Goal: Transaction & Acquisition: Purchase product/service

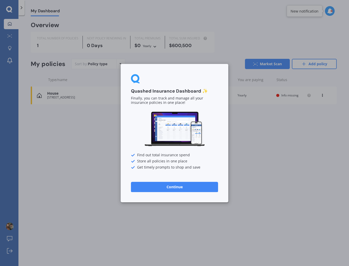
click at [183, 187] on button "Continue" at bounding box center [174, 187] width 87 height 10
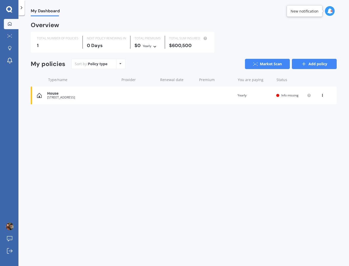
click at [311, 62] on link "Add policy" at bounding box center [314, 64] width 45 height 10
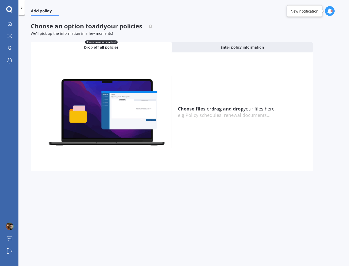
click at [22, 26] on div "Add policy Choose an option to add your policies We’ll pick up the information …" at bounding box center [183, 141] width 330 height 251
click at [14, 27] on link "My Dashboard" at bounding box center [11, 24] width 15 height 10
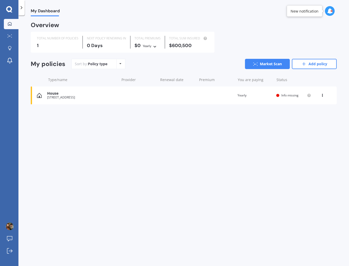
click at [322, 36] on div "TOTAL NUMBER OF POLICIES 1 NEXT POLICY RENEWING [DATE] TOTAL PREMIUMS $0 Yearly…" at bounding box center [184, 42] width 306 height 21
click at [119, 66] on div "Policy type Alphabetical Date added Renewing next" at bounding box center [120, 63] width 8 height 9
click at [159, 63] on div "Sort by: Policy type Policy type Alphabetical Date added Renewing next Market S…" at bounding box center [203, 64] width 265 height 10
click at [9, 35] on icon at bounding box center [9, 35] width 5 height 3
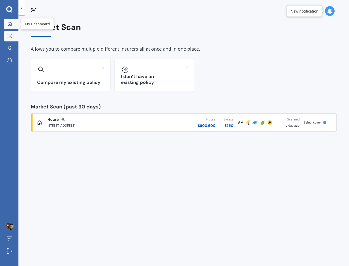
click at [9, 20] on link "My Dashboard" at bounding box center [11, 24] width 15 height 10
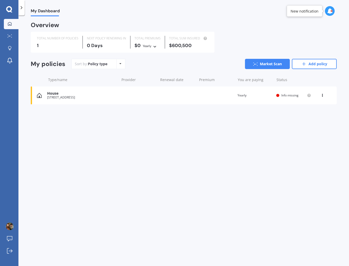
click at [10, 13] on div "My Dashboard Market Scan Explore insurance Notifications Woohyeon Seong Submit …" at bounding box center [9, 133] width 18 height 266
click at [22, 9] on icon at bounding box center [21, 7] width 5 height 5
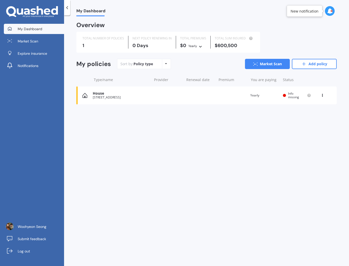
click at [42, 29] on link "My Dashboard" at bounding box center [34, 29] width 60 height 10
click at [44, 50] on link "Explore insurance" at bounding box center [34, 53] width 60 height 10
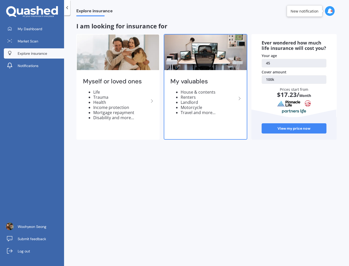
click at [240, 99] on icon at bounding box center [239, 98] width 6 height 6
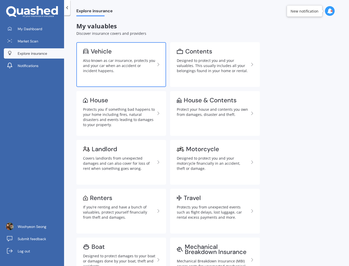
click at [119, 65] on div "Also known as car insurance, protects you and your car when an accident or inci…" at bounding box center [119, 65] width 72 height 15
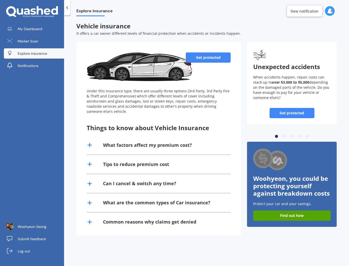
click at [208, 54] on link "Get protected" at bounding box center [208, 57] width 45 height 10
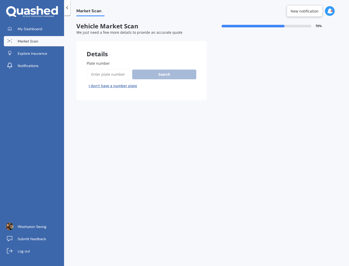
click at [100, 75] on input "Plate number" at bounding box center [109, 74] width 44 height 11
type input "KYT155"
click at [158, 72] on button "Search" at bounding box center [164, 75] width 64 height 10
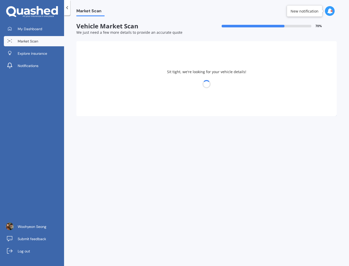
select select "HONDA"
select select "07"
select select "12"
select select "1979"
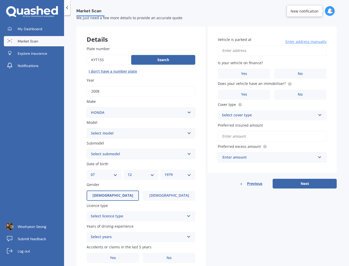
scroll to position [18, 0]
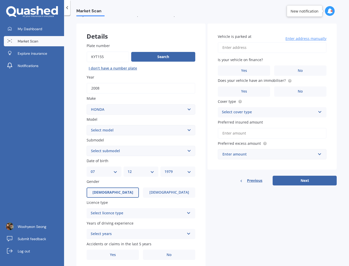
click at [104, 127] on select "Select model Accord Acty Acura Airwave Ascot Avancier Beat Capa City Civic Conc…" at bounding box center [141, 130] width 109 height 10
select select "CR-V"
click at [87, 125] on select "Select model Accord Acty Acura Airwave Ascot Avancier Beat Capa City Civic Conc…" at bounding box center [141, 130] width 109 height 10
click at [116, 150] on select "Select submodel (all other) 2WD 2WD Sport 7 1.5 2WD Touring 1.5 4WD AWD AWD Spo…" at bounding box center [141, 151] width 109 height 10
click at [134, 131] on select "Select model Accord Acty Acura Airwave Ascot Avancier Beat Capa City Civic Conc…" at bounding box center [141, 130] width 109 height 10
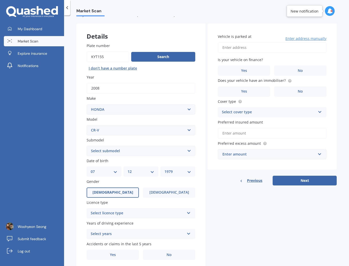
click at [87, 125] on select "Select model Accord Acty Acura Airwave Ascot Avancier Beat Capa City Civic Conc…" at bounding box center [141, 130] width 109 height 10
click at [120, 155] on select "Select submodel (all other) 2WD 2WD Sport 7 1.5 2WD Touring 1.5 4WD AWD AWD Spo…" at bounding box center [141, 151] width 109 height 10
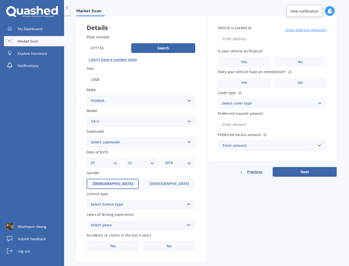
scroll to position [36, 0]
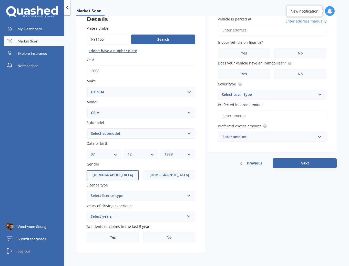
click at [180, 202] on div "Plate number Search I don’t have a number plate Year [DATE] Make Select make AC…" at bounding box center [140, 134] width 129 height 238
click at [183, 195] on div "Select licence type" at bounding box center [138, 196] width 94 height 6
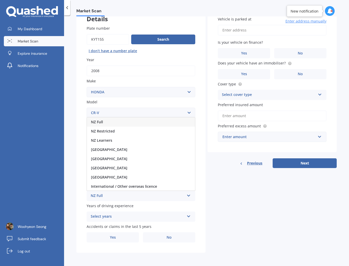
click at [121, 125] on div "NZ Full" at bounding box center [141, 122] width 108 height 9
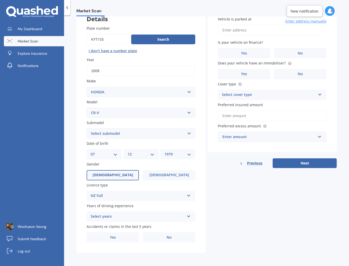
click at [113, 218] on div "Select years" at bounding box center [138, 217] width 94 height 6
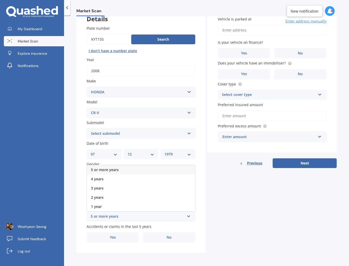
click at [110, 169] on span "5 or more years" at bounding box center [105, 169] width 28 height 5
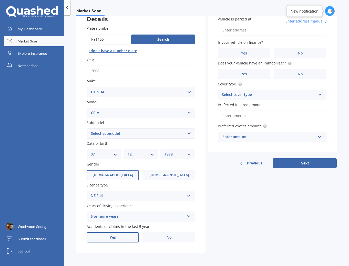
click at [105, 237] on label "Yes" at bounding box center [113, 237] width 52 height 10
click at [0, 0] on input "Yes" at bounding box center [0, 0] width 0 height 0
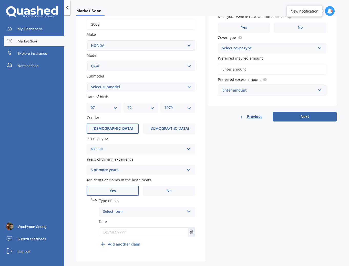
scroll to position [92, 0]
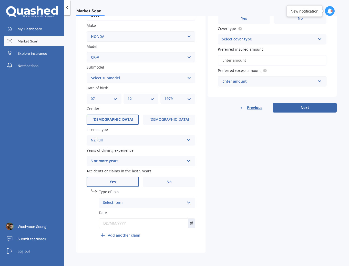
click at [174, 206] on div "Select item At fault accident Not at fault accident" at bounding box center [147, 203] width 96 height 10
click at [129, 224] on span "Not at fault accident" at bounding box center [121, 222] width 36 height 5
click at [211, 223] on div "Details Plate number Search I don’t have a number plate Year [DATE] Make Select…" at bounding box center [206, 102] width 260 height 302
click at [140, 221] on input "text" at bounding box center [143, 223] width 89 height 9
click at [186, 224] on input "text" at bounding box center [143, 223] width 89 height 9
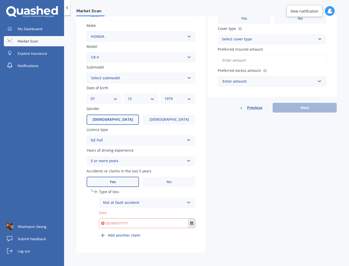
click at [188, 224] on button "Select date" at bounding box center [191, 223] width 7 height 9
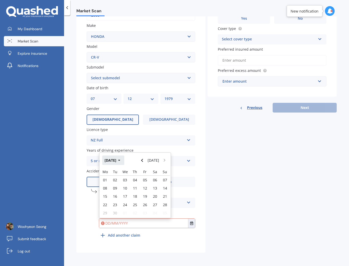
click at [121, 160] on button "[DATE]" at bounding box center [113, 160] width 22 height 9
click at [112, 161] on button "2025" at bounding box center [111, 160] width 18 height 9
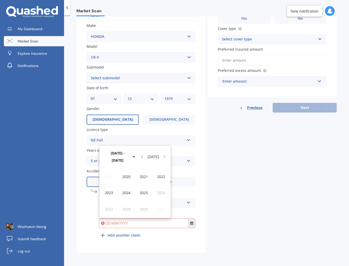
click at [108, 192] on span "2023" at bounding box center [109, 192] width 8 height 5
click at [130, 195] on div "Jun" at bounding box center [126, 193] width 17 height 16
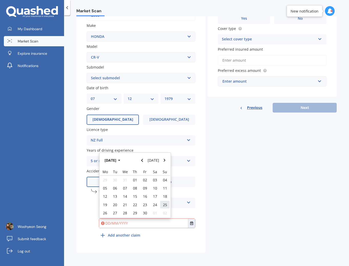
click at [164, 206] on span "25" at bounding box center [165, 205] width 4 height 5
type input "[DATE]"
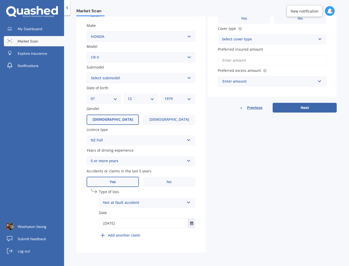
click at [267, 180] on div "Details Plate number Search I don’t have a number plate Year [DATE] Make Select…" at bounding box center [206, 102] width 260 height 302
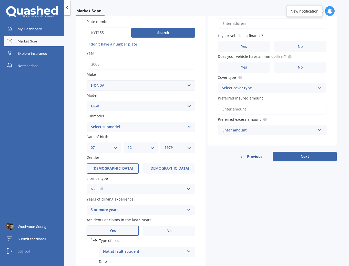
scroll to position [41, 0]
click at [188, 125] on select "Select submodel (all other) 2WD 2WD Sport 7 1.5 2WD Touring 1.5 4WD AWD AWD Spo…" at bounding box center [141, 127] width 109 height 10
select select "AWD"
click at [87, 123] on select "Select submodel (all other) 2WD 2WD Sport 7 1.5 2WD Touring 1.5 4WD AWD AWD Spo…" at bounding box center [141, 127] width 109 height 10
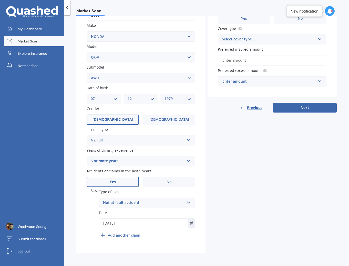
scroll to position [91, 0]
click at [210, 137] on div "Details Plate number Search I don’t have a number plate Year [DATE] Make Select…" at bounding box center [206, 102] width 260 height 302
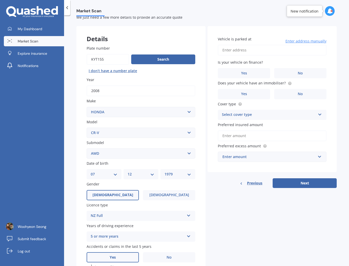
scroll to position [0, 0]
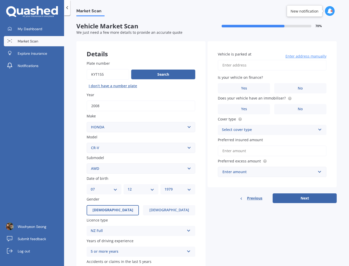
click at [270, 67] on input "Vehicle is parked at" at bounding box center [272, 65] width 109 height 11
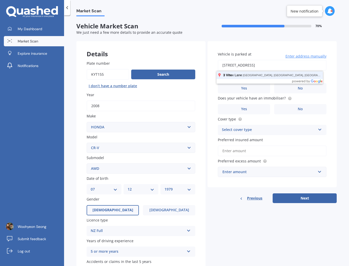
click at [272, 194] on button "Next" at bounding box center [304, 199] width 64 height 10
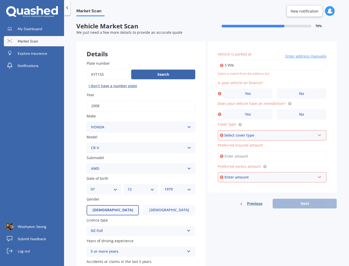
type input "[STREET_ADDRESS]"
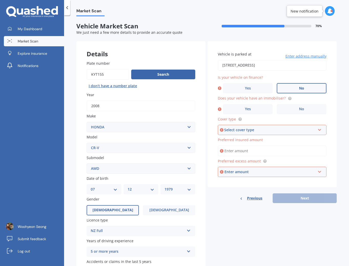
click at [291, 88] on label "No" at bounding box center [302, 88] width 50 height 10
click at [0, 0] on input "No" at bounding box center [0, 0] width 0 height 0
click at [281, 110] on label "No" at bounding box center [302, 109] width 50 height 10
click at [0, 0] on input "No" at bounding box center [0, 0] width 0 height 0
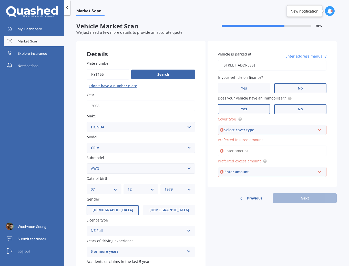
click at [261, 109] on label "Yes" at bounding box center [244, 109] width 52 height 10
click at [0, 0] on input "Yes" at bounding box center [0, 0] width 0 height 0
click at [264, 99] on span "Does your vehicle have an immobiliser?" at bounding box center [252, 98] width 68 height 5
copy span "immobiliser"
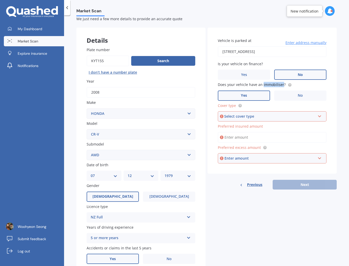
scroll to position [21, 0]
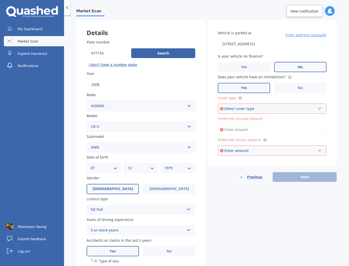
click at [259, 109] on div "Select cover type" at bounding box center [269, 109] width 91 height 6
click at [254, 119] on div "Comprehensive" at bounding box center [272, 118] width 108 height 9
click at [252, 131] on input "Preferred insured amount" at bounding box center [272, 129] width 109 height 11
click at [242, 154] on div "Enter amount" at bounding box center [269, 151] width 91 height 6
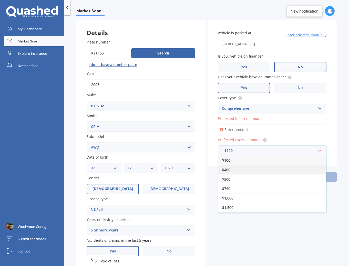
click at [238, 170] on div "$400" at bounding box center [272, 169] width 108 height 9
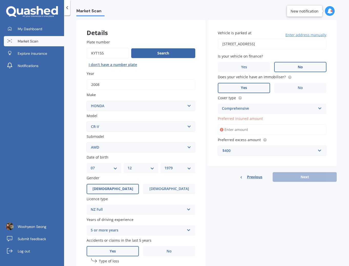
click at [254, 130] on input "Preferred insured amount" at bounding box center [272, 129] width 109 height 11
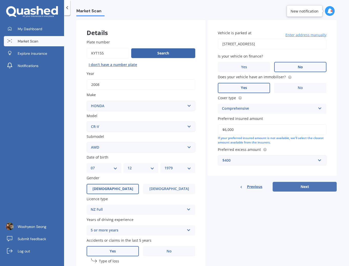
type input "$6,000"
click at [300, 190] on button "Next" at bounding box center [304, 187] width 64 height 10
select select "07"
select select "12"
select select "1979"
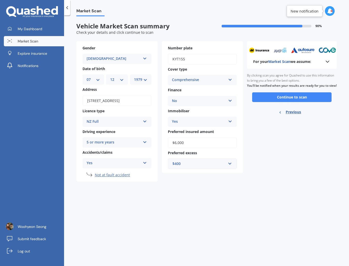
scroll to position [0, 0]
click at [282, 102] on button "Continue to scan" at bounding box center [291, 97] width 79 height 10
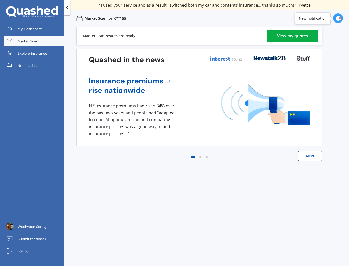
click at [298, 37] on div "View my quotes" at bounding box center [292, 36] width 31 height 12
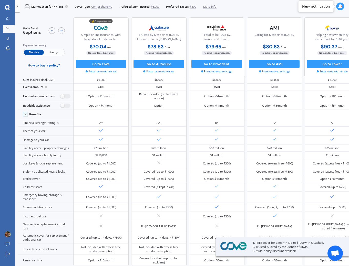
click at [58, 52] on span "Yearly" at bounding box center [54, 52] width 20 height 5
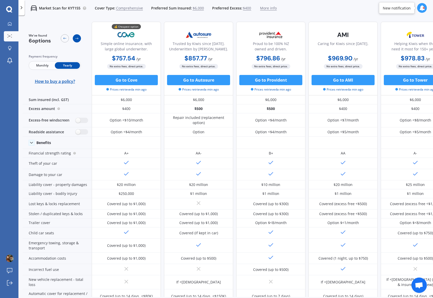
click at [78, 38] on icon at bounding box center [76, 39] width 3 height 2
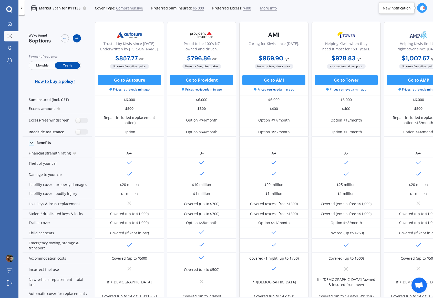
click at [78, 38] on icon at bounding box center [76, 39] width 3 height 2
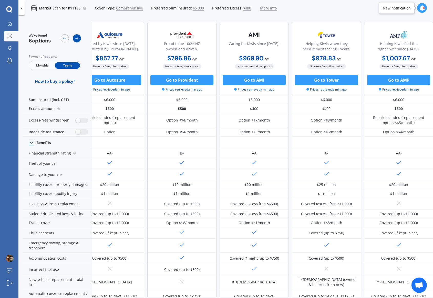
scroll to position [0, 92]
click at [78, 38] on icon at bounding box center [76, 39] width 3 height 2
drag, startPoint x: 76, startPoint y: 40, endPoint x: 75, endPoint y: 44, distance: 4.0
click at [76, 41] on div at bounding box center [77, 38] width 8 height 8
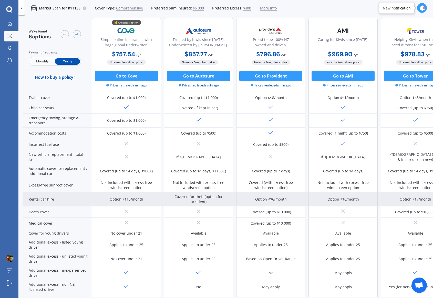
scroll to position [125, 0]
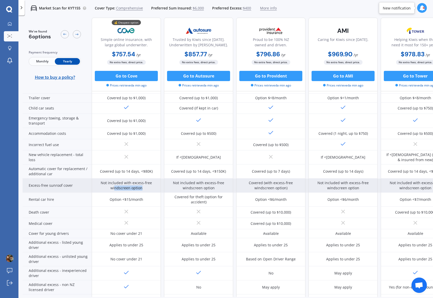
drag, startPoint x: 136, startPoint y: 187, endPoint x: 114, endPoint y: 188, distance: 22.0
click at [114, 188] on div "Not included with excess-free windscreen option" at bounding box center [125, 185] width 61 height 10
click at [110, 184] on div "Not included with excess-free windscreen option" at bounding box center [125, 185] width 61 height 10
click at [111, 183] on div "Not included with excess-free windscreen option" at bounding box center [125, 185] width 61 height 10
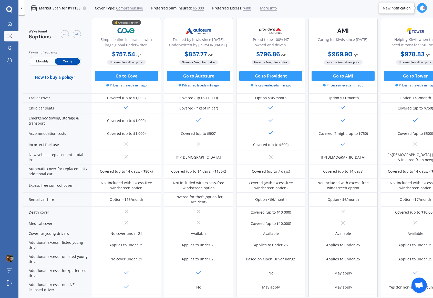
click at [348, 85] on span "Prices retrieved a min ago" at bounding box center [343, 85] width 40 height 5
click at [56, 76] on span "How to buy a policy?" at bounding box center [55, 77] width 40 height 5
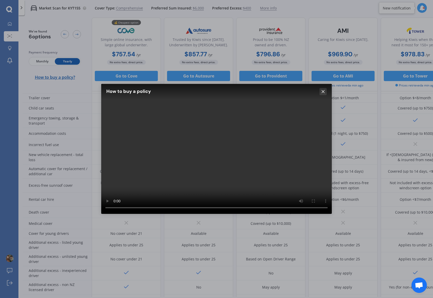
click at [321, 90] on icon at bounding box center [322, 91] width 5 height 5
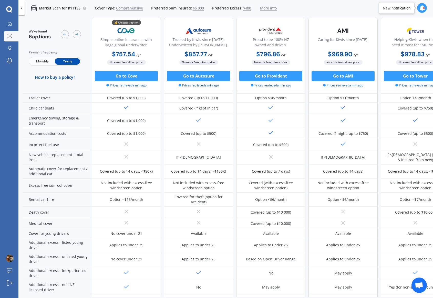
click at [134, 62] on span "No extra fees, direct price." at bounding box center [126, 62] width 39 height 5
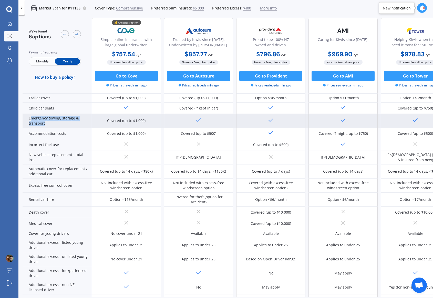
drag, startPoint x: 44, startPoint y: 122, endPoint x: 32, endPoint y: 120, distance: 12.8
click at [32, 120] on div "Emergency towing, storage & transport" at bounding box center [57, 121] width 69 height 14
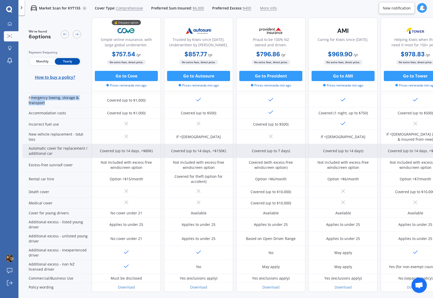
scroll to position [150, 0]
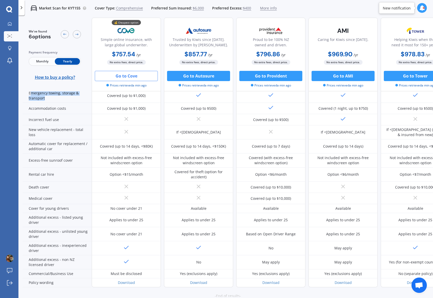
click at [130, 78] on button "Go to Cove" at bounding box center [126, 76] width 63 height 10
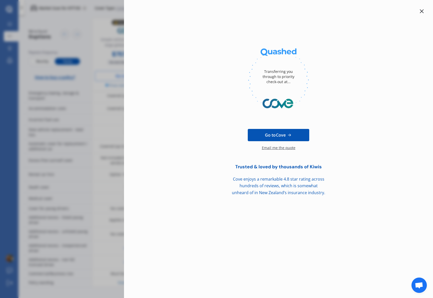
click at [348, 9] on icon at bounding box center [421, 11] width 4 height 4
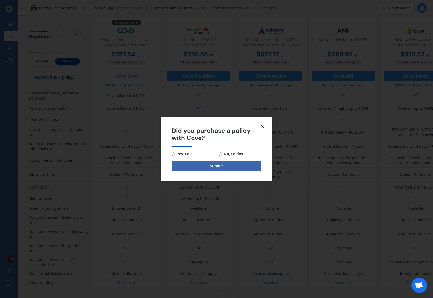
click at [219, 154] on input "No, I didn't" at bounding box center [219, 154] width 3 height 3
radio input "true"
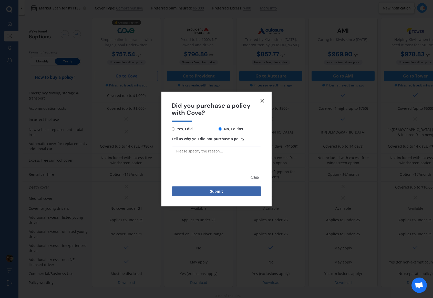
click at [263, 102] on line at bounding box center [262, 100] width 3 height 3
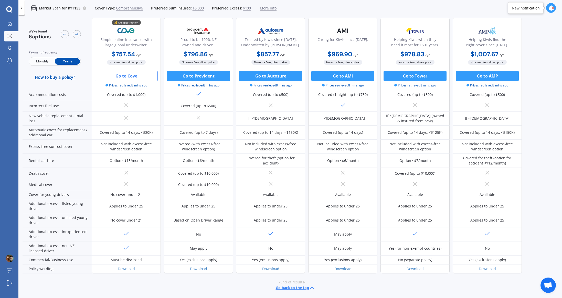
scroll to position [163, 0]
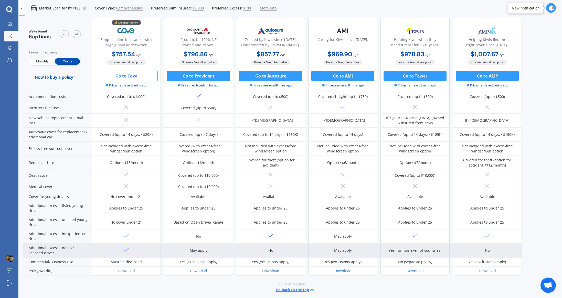
scroll to position [162, 0]
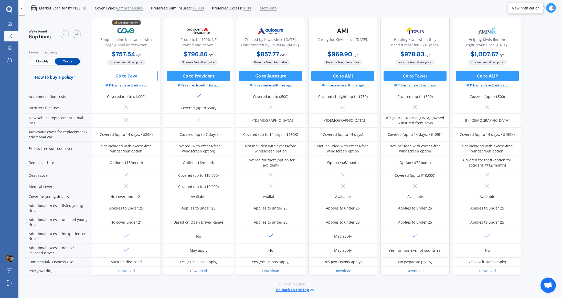
click at [30, 35] on span "6 options" at bounding box center [40, 36] width 22 height 7
click at [12, 26] on icon at bounding box center [10, 24] width 4 height 4
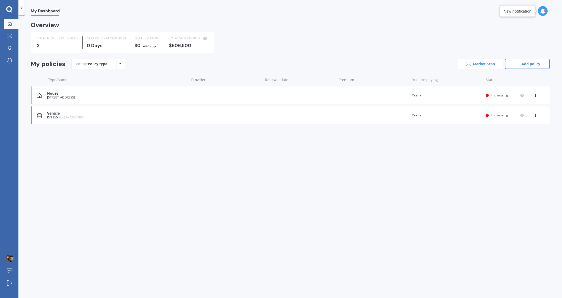
click at [348, 65] on link "Market Scan" at bounding box center [480, 64] width 45 height 10
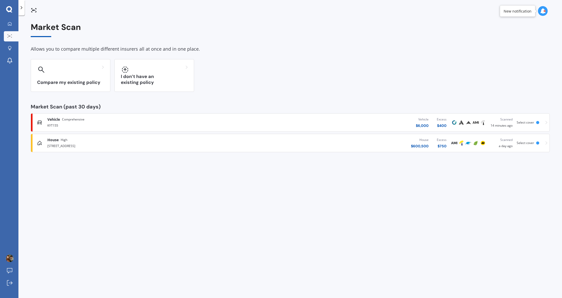
click at [36, 49] on div "Allows you to compare multiple different insurers all at once and in one place." at bounding box center [290, 49] width 519 height 8
click at [14, 50] on link "Explore insurance" at bounding box center [11, 49] width 15 height 10
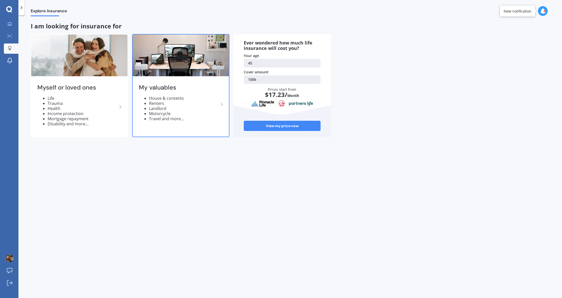
click at [179, 98] on li "House & contents" at bounding box center [184, 98] width 70 height 5
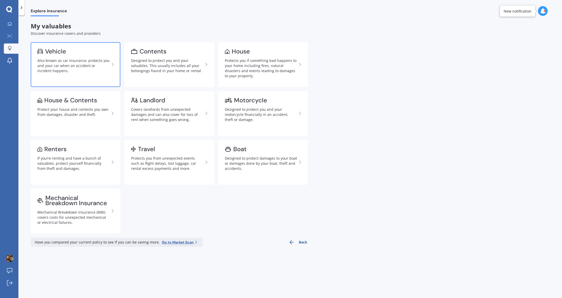
click at [85, 73] on link "Vehicle Also known as car insurance, protects you and your car when an accident…" at bounding box center [76, 64] width 90 height 45
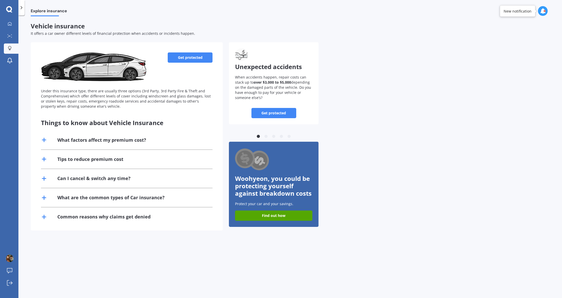
click at [190, 59] on link "Get protected" at bounding box center [190, 57] width 45 height 10
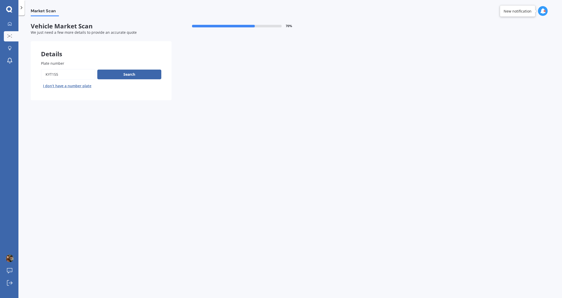
click at [82, 78] on input "Plate number" at bounding box center [68, 74] width 54 height 11
type input "ㅡ"
type input "MHR622"
click at [130, 75] on button "Search" at bounding box center [129, 75] width 64 height 10
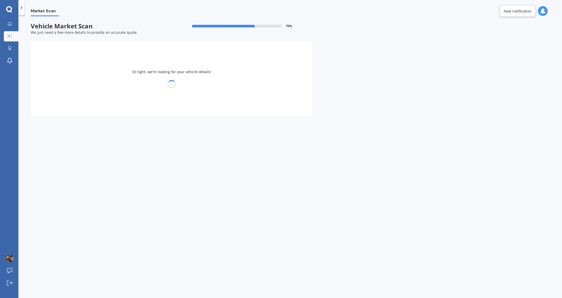
select select "HONDA"
select select "FIT"
select select "07"
select select "12"
select select "1979"
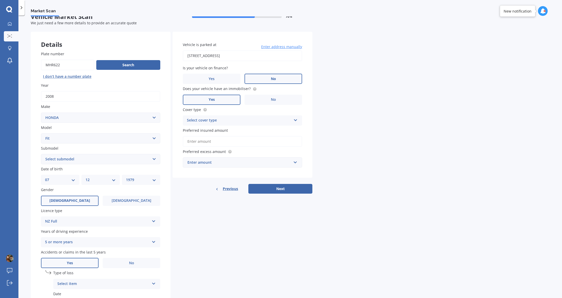
scroll to position [34, 0]
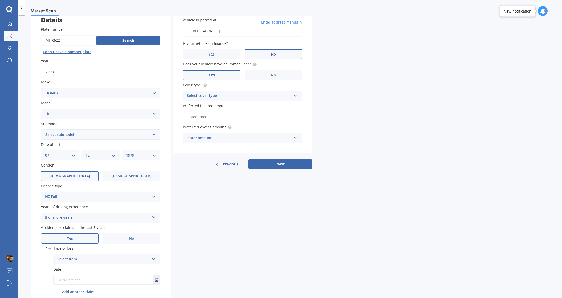
click at [94, 133] on select "Select submodel Diesel EV Hybrid Petrol" at bounding box center [100, 135] width 119 height 10
select select "PETROL"
click at [41, 130] on select "Select submodel Diesel EV Hybrid Petrol" at bounding box center [100, 135] width 119 height 10
click at [212, 178] on div "Details Plate number Search I don’t have a number plate Year [DATE] Make Select…" at bounding box center [172, 158] width 282 height 302
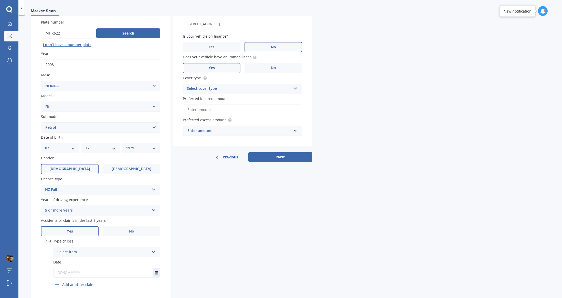
scroll to position [60, 0]
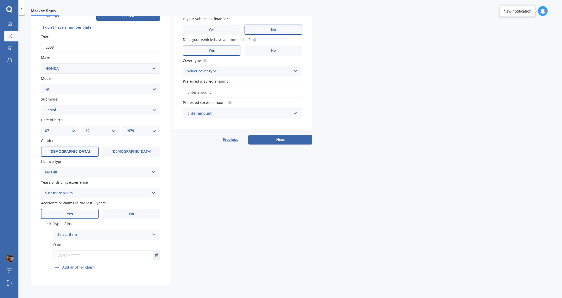
click at [115, 213] on label "No" at bounding box center [132, 214] width 58 height 10
click at [0, 0] on input "No" at bounding box center [0, 0] width 0 height 0
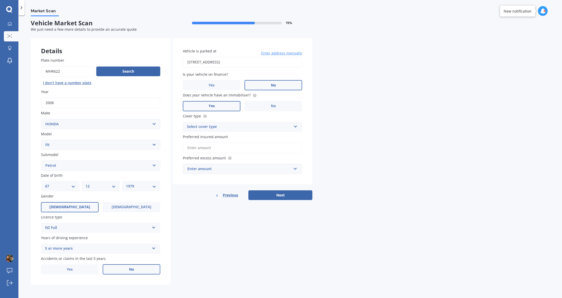
scroll to position [4, 0]
click at [203, 238] on div "Details Plate number Search I don’t have a number plate Year [DATE] Make Select…" at bounding box center [172, 161] width 282 height 247
click at [75, 266] on label "Yes" at bounding box center [70, 269] width 58 height 10
click at [0, 0] on input "Yes" at bounding box center [0, 0] width 0 height 0
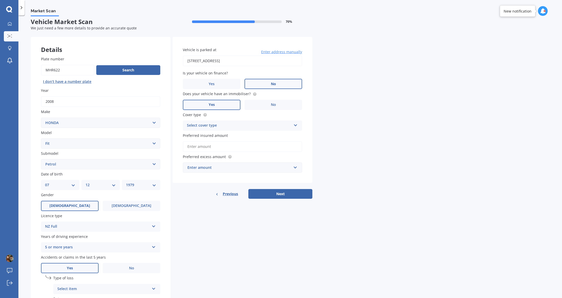
scroll to position [60, 0]
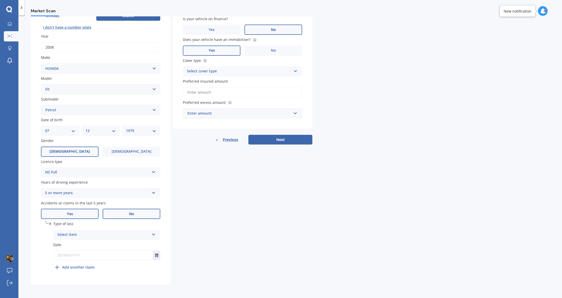
click at [140, 212] on label "No" at bounding box center [132, 214] width 58 height 10
click at [0, 0] on input "No" at bounding box center [0, 0] width 0 height 0
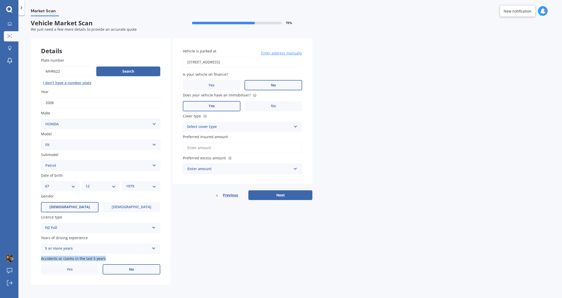
drag, startPoint x: 106, startPoint y: 259, endPoint x: 38, endPoint y: 258, distance: 68.1
click at [38, 258] on div "Plate number Search I don’t have a number plate Year [DATE] Make Select make AC…" at bounding box center [101, 166] width 140 height 238
copy span "Accidents or claims in the last 5 years"
click at [90, 266] on label "Yes" at bounding box center [70, 269] width 58 height 10
click at [0, 0] on input "Yes" at bounding box center [0, 0] width 0 height 0
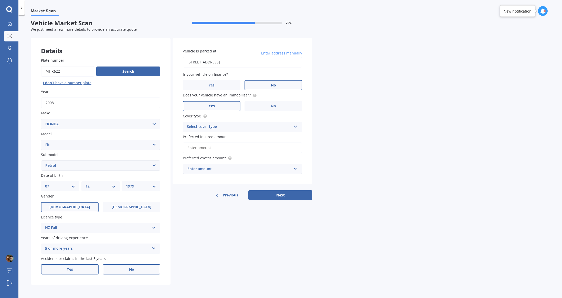
scroll to position [60, 0]
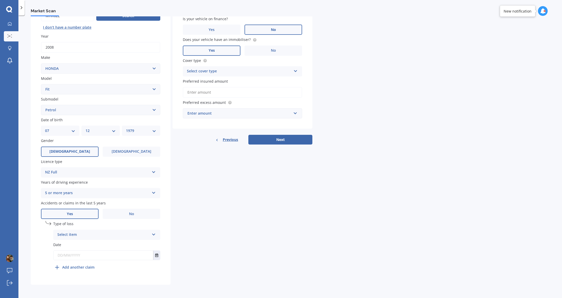
click at [136, 235] on div "Select item" at bounding box center [103, 235] width 92 height 6
click at [99, 253] on div "Not at fault accident" at bounding box center [107, 254] width 107 height 9
click at [159, 258] on button "Select date" at bounding box center [156, 255] width 7 height 9
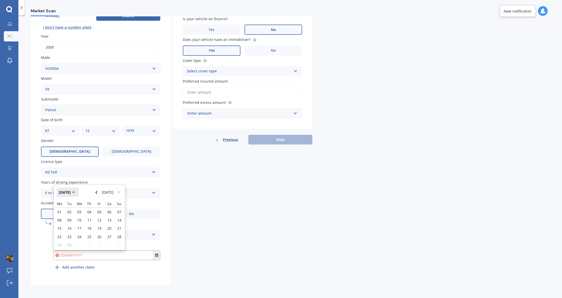
click at [75, 193] on icon "button" at bounding box center [73, 193] width 2 height 4
click at [71, 194] on button "2025" at bounding box center [66, 192] width 18 height 9
click at [66, 225] on span "2023" at bounding box center [63, 224] width 8 height 5
click at [83, 226] on span "Jun" at bounding box center [81, 224] width 6 height 5
click at [116, 237] on div "25" at bounding box center [119, 237] width 10 height 8
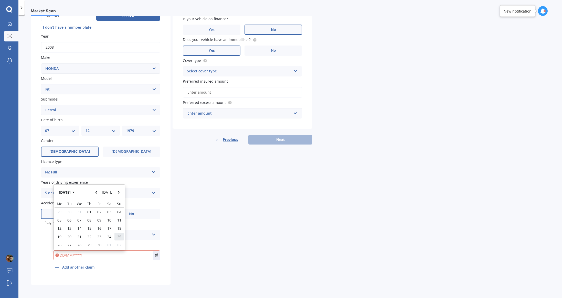
type input "[DATE]"
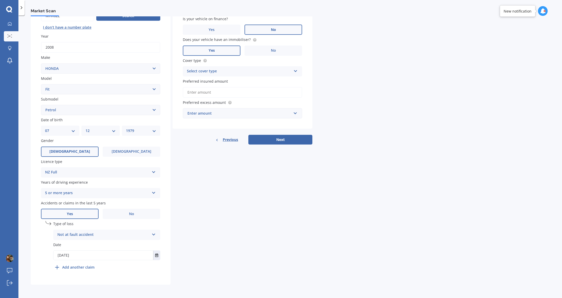
click at [233, 217] on div "Details Plate number Search I don’t have a number plate Year [DATE] Make Select…" at bounding box center [172, 134] width 282 height 302
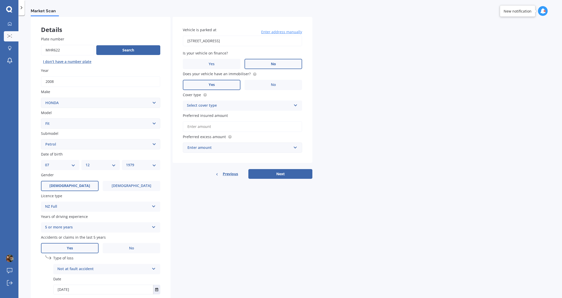
scroll to position [0, 0]
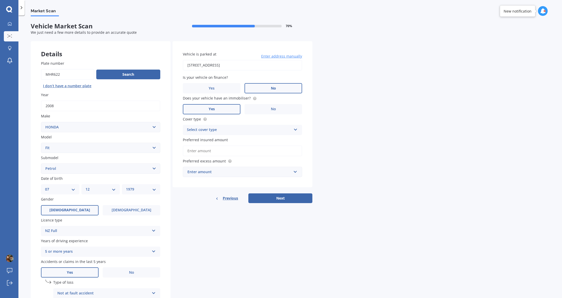
click at [207, 128] on div "Select cover type" at bounding box center [239, 130] width 104 height 6
click at [209, 141] on span "Comprehensive" at bounding box center [200, 139] width 27 height 5
click at [221, 149] on input "Preferred insured amount" at bounding box center [242, 151] width 119 height 11
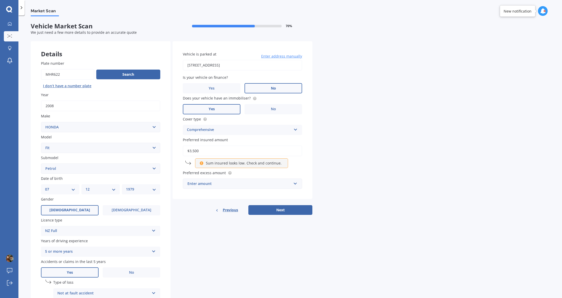
click at [341, 140] on div "Market Scan Vehicle Market Scan 70 % We just need a few more details to provide…" at bounding box center [290, 157] width 544 height 283
click at [219, 152] on input "$3,500" at bounding box center [242, 151] width 119 height 11
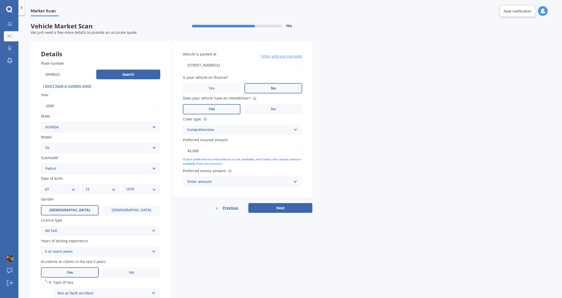
type input "$5,000"
click at [260, 180] on div "Enter amount" at bounding box center [239, 182] width 104 height 6
click at [258, 184] on input "text" at bounding box center [240, 182] width 115 height 10
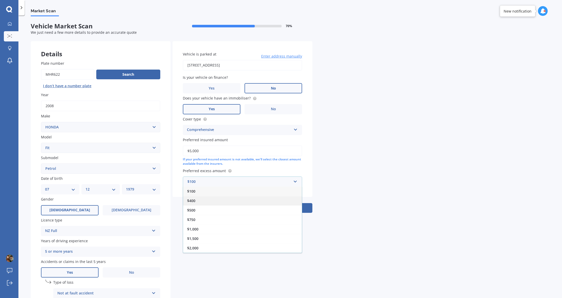
click at [217, 201] on div "$400" at bounding box center [242, 200] width 119 height 9
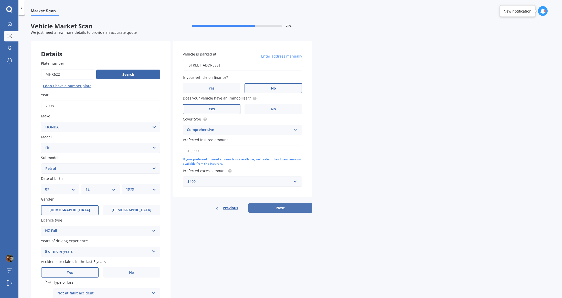
click at [269, 211] on button "Next" at bounding box center [280, 208] width 64 height 10
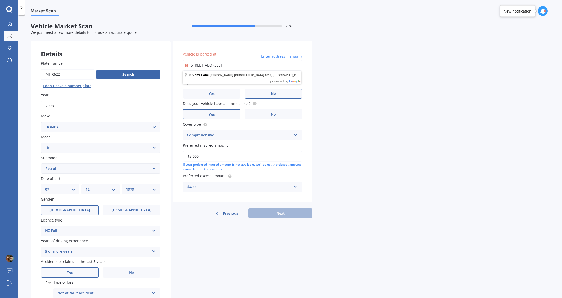
click at [328, 94] on div "Market Scan Vehicle Market Scan 70 % We just need a few more details to provide…" at bounding box center [290, 157] width 544 height 283
click at [263, 66] on input "[STREET_ADDRESS]" at bounding box center [242, 65] width 119 height 11
type input "[STREET_ADDRESS]"
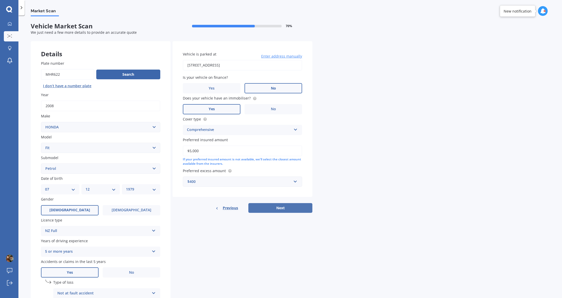
click at [259, 210] on button "Next" at bounding box center [280, 208] width 64 height 10
select select "07"
select select "12"
select select "1979"
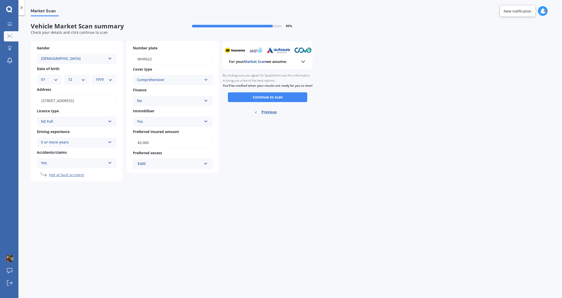
click at [298, 133] on div "For your Market Scan we assume: Ready to go By clicking scan you agree for Quas…" at bounding box center [268, 111] width 90 height 141
click at [265, 101] on button "Continue to scan" at bounding box center [267, 97] width 79 height 10
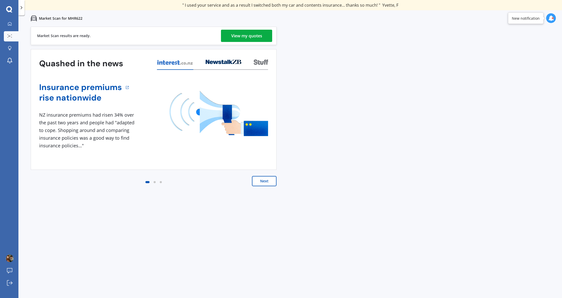
click at [237, 36] on div "View my quotes" at bounding box center [246, 36] width 31 height 12
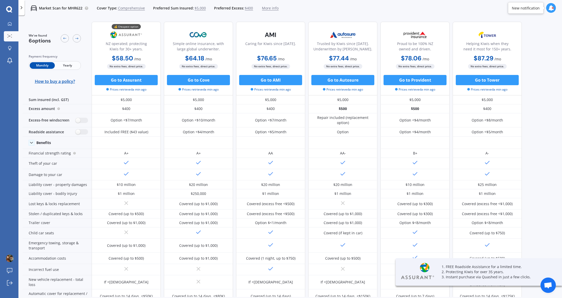
click at [64, 68] on span "Yearly" at bounding box center [67, 65] width 25 height 7
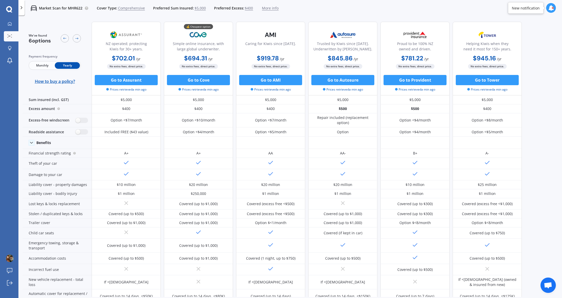
click at [197, 10] on span "$5,000" at bounding box center [200, 8] width 11 height 5
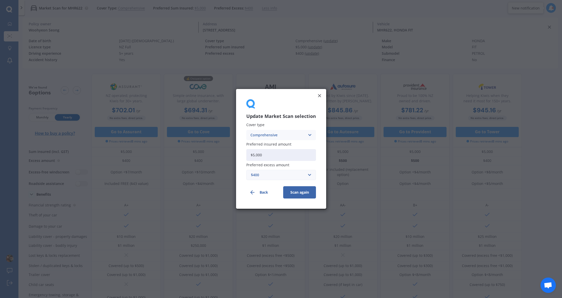
click at [290, 154] on input "$5,000" at bounding box center [281, 155] width 70 height 12
click at [323, 96] on div "Update Market Scan selection Cover type Comprehensive Comprehensive Third Party…" at bounding box center [281, 149] width 90 height 120
click at [319, 96] on icon at bounding box center [319, 95] width 5 height 5
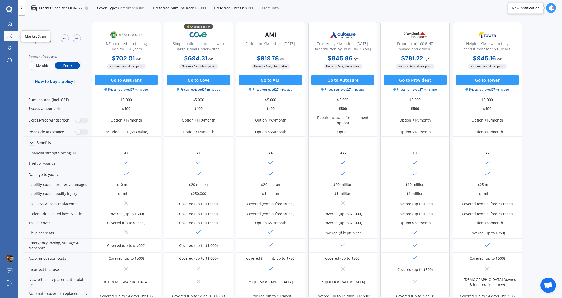
click at [8, 36] on icon at bounding box center [9, 35] width 5 height 3
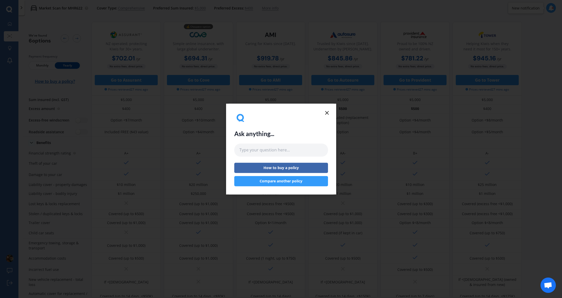
click at [329, 114] on icon at bounding box center [327, 113] width 6 height 6
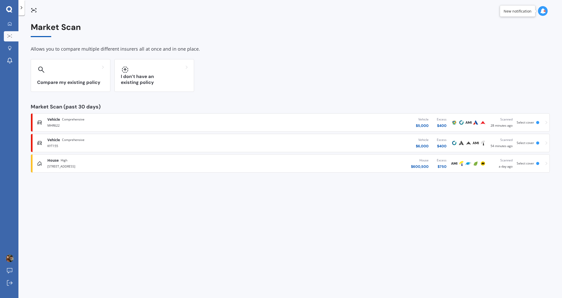
click at [97, 145] on div "KYT155" at bounding box center [145, 146] width 197 height 6
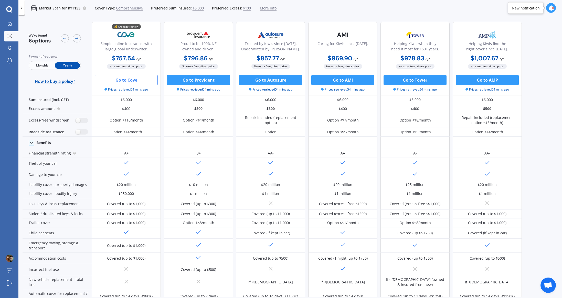
click at [198, 7] on span "$6,000" at bounding box center [198, 8] width 11 height 5
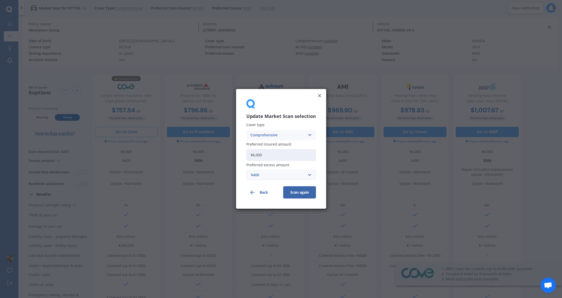
click at [283, 159] on input "$6,000" at bounding box center [281, 155] width 70 height 12
type input "$7,500"
click at [302, 190] on button "Scan again" at bounding box center [299, 193] width 33 height 12
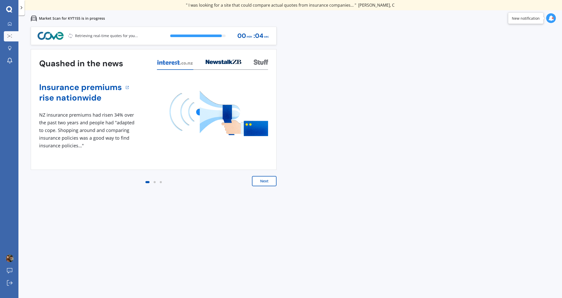
click at [348, 153] on div "Previous 80,000+ [DEMOGRAPHIC_DATA] consumers have signed up to shop and save t…" at bounding box center [290, 176] width 544 height 298
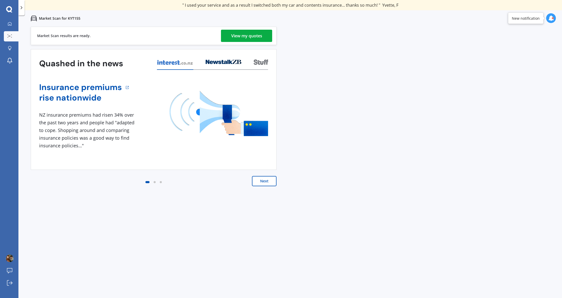
click at [234, 40] on div "View my quotes" at bounding box center [246, 36] width 31 height 12
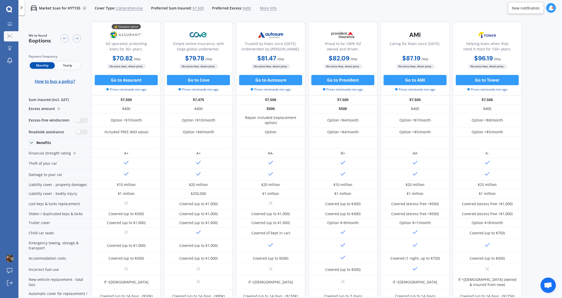
click at [72, 64] on span "Yearly" at bounding box center [67, 65] width 25 height 7
